Goal: Task Accomplishment & Management: Use online tool/utility

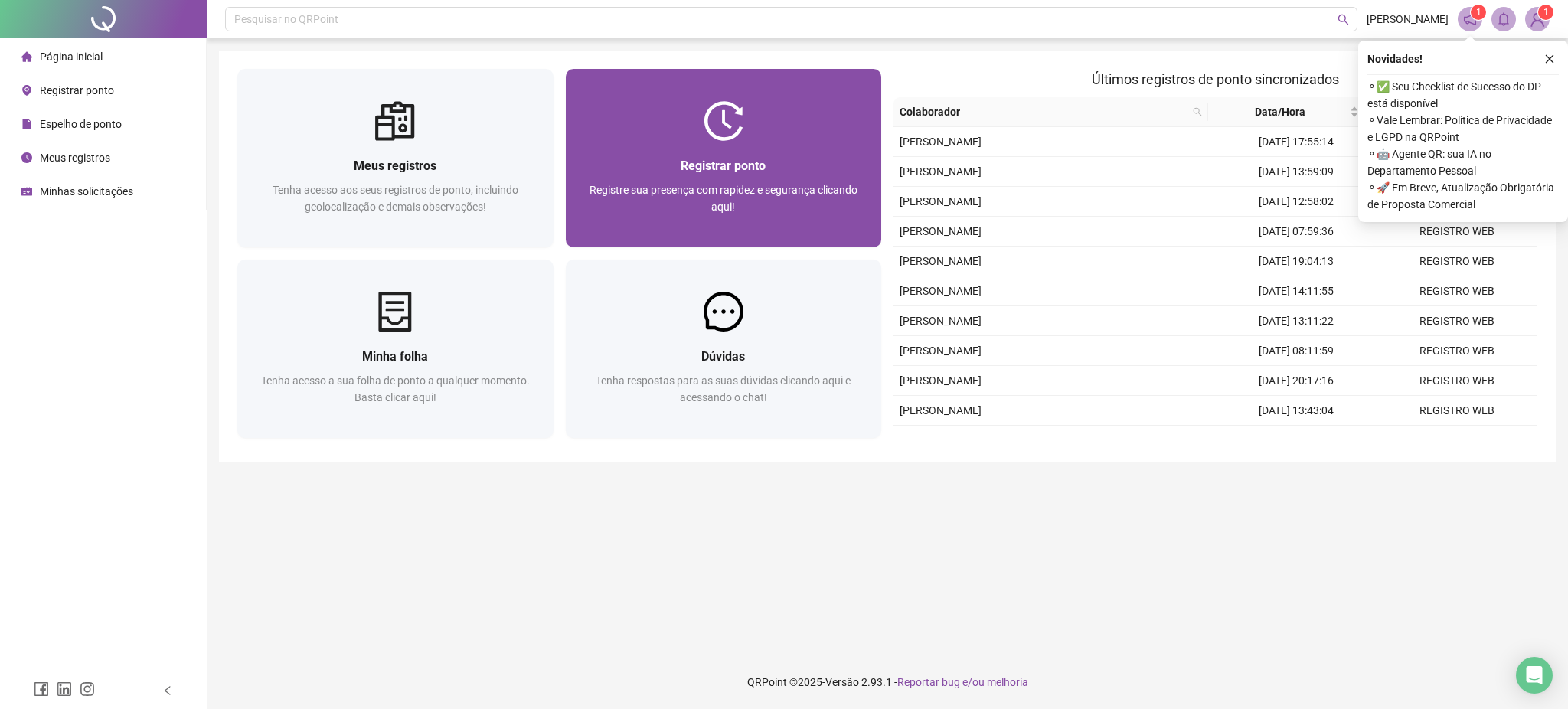
click at [718, 159] on span "Registrar ponto" at bounding box center [722, 166] width 85 height 15
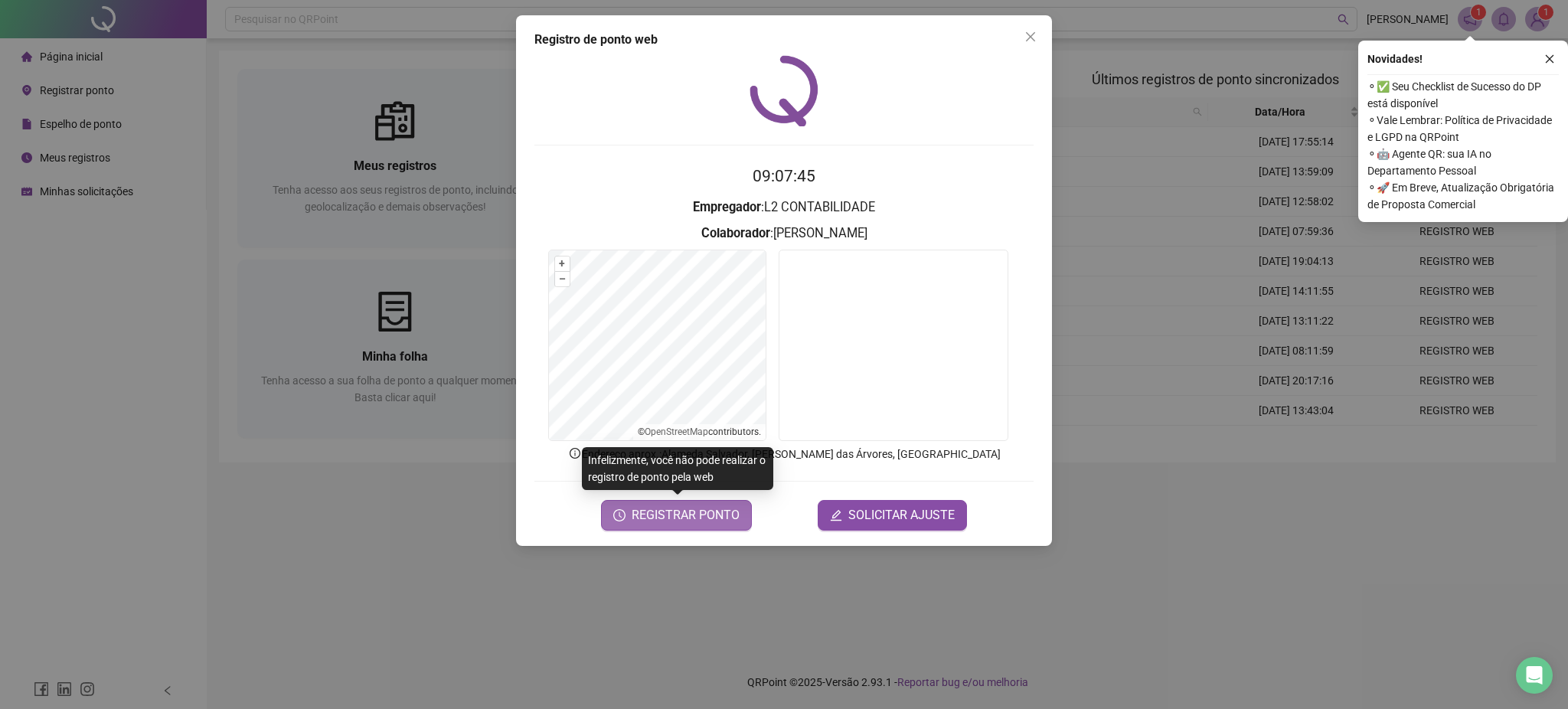
click at [679, 521] on span "REGISTRAR PONTO" at bounding box center [685, 515] width 108 height 19
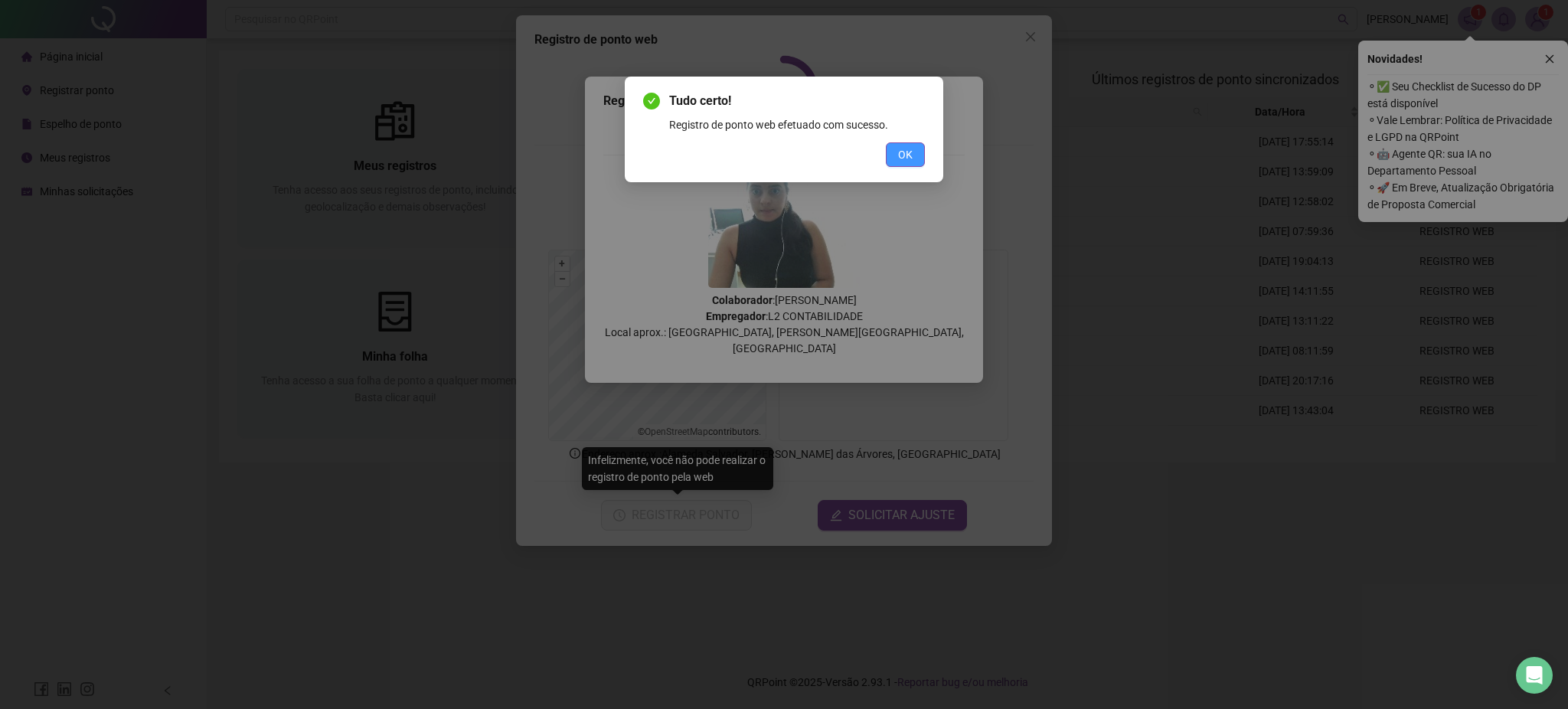
click at [902, 155] on span "OK" at bounding box center [905, 155] width 15 height 17
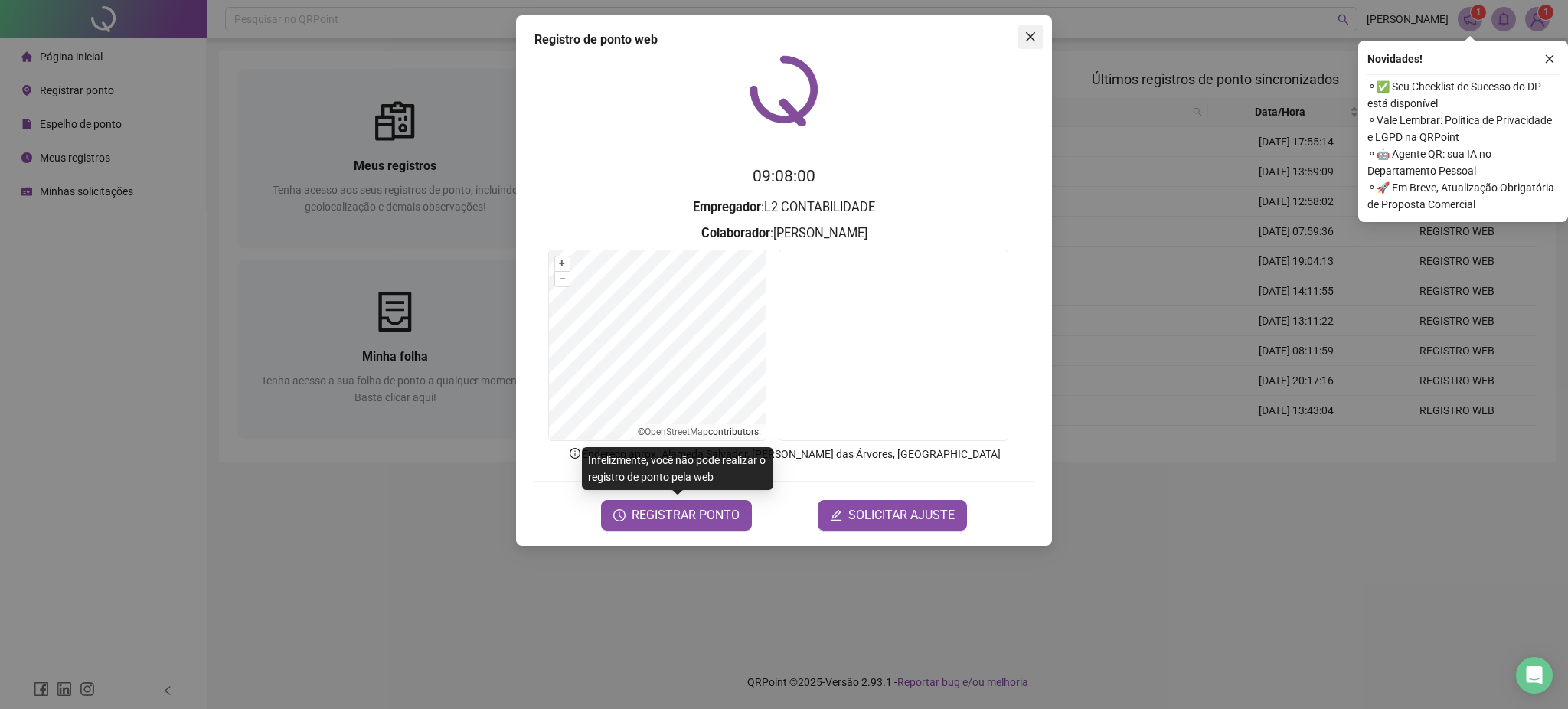
click at [1032, 30] on icon "close" at bounding box center [1030, 37] width 12 height 12
